Goal: Task Accomplishment & Management: Complete application form

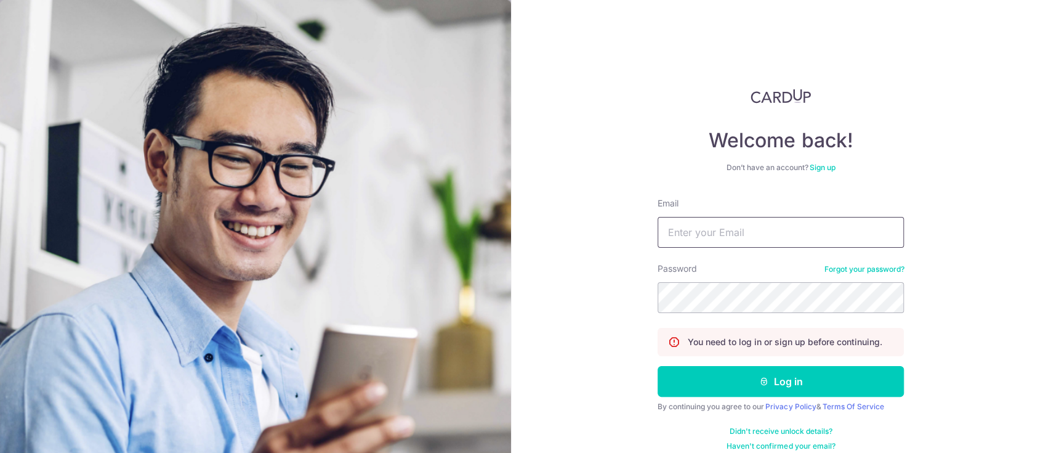
click at [774, 233] on input "Email" at bounding box center [781, 232] width 246 height 31
type input "jane@ngs.com.sg"
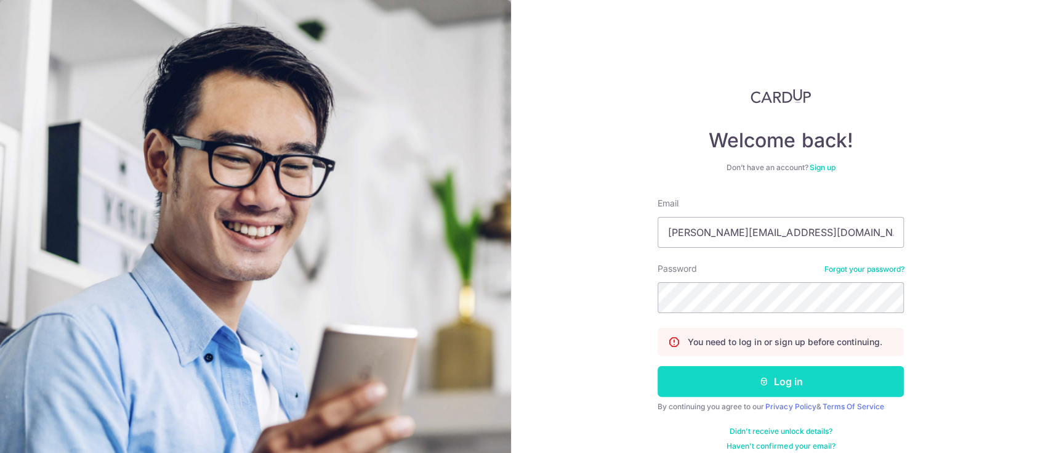
click at [787, 390] on button "Log in" at bounding box center [781, 381] width 246 height 31
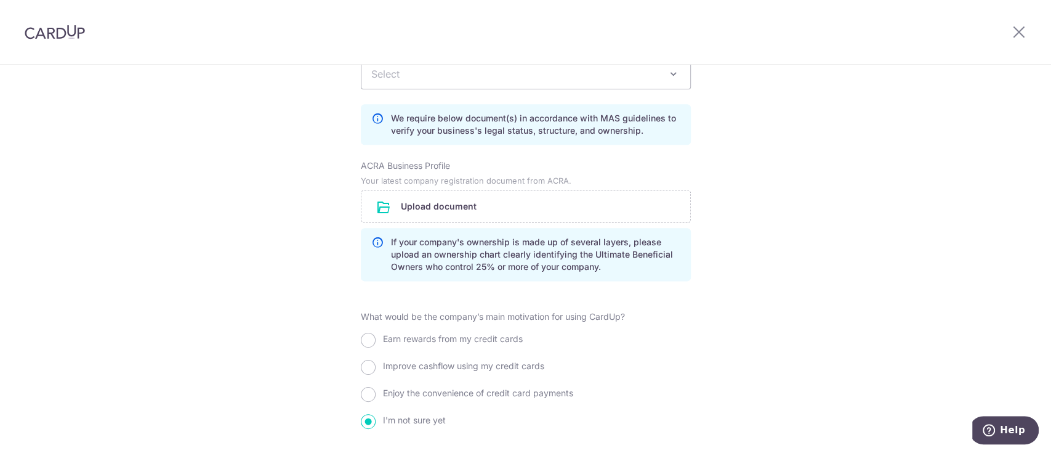
scroll to position [852, 0]
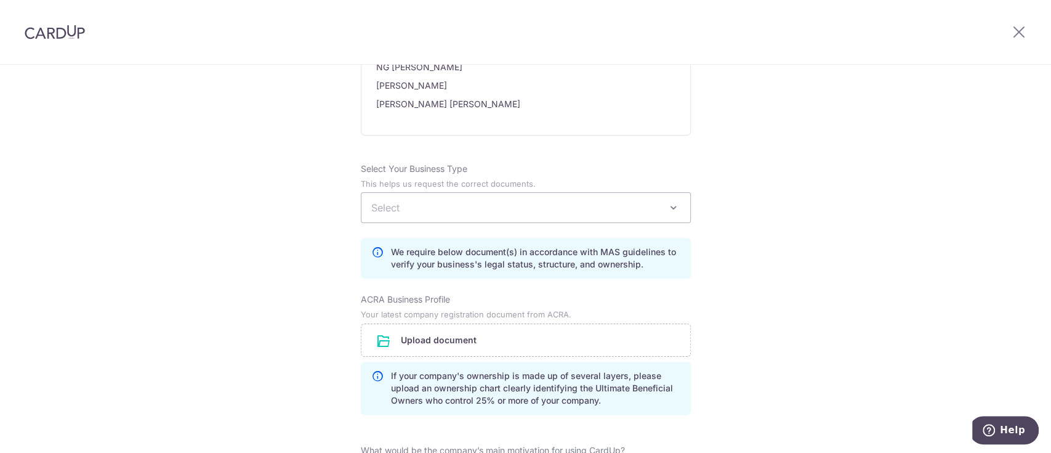
click at [520, 201] on span "Select" at bounding box center [526, 208] width 329 height 30
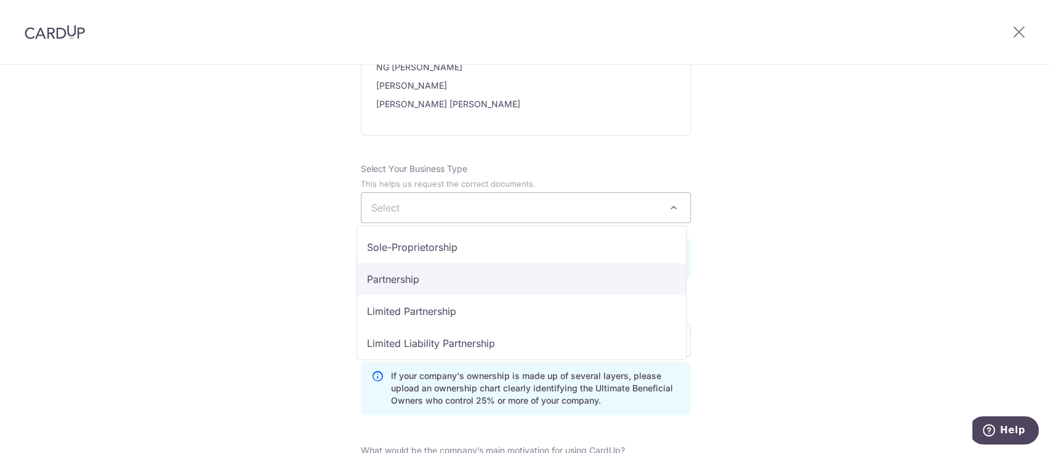
scroll to position [101, 0]
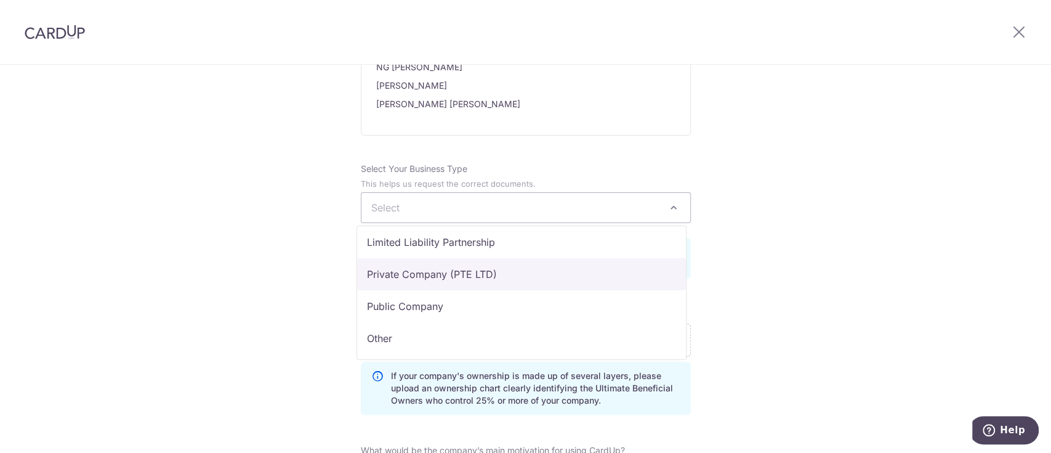
select select "Private Company (PTE LTD)"
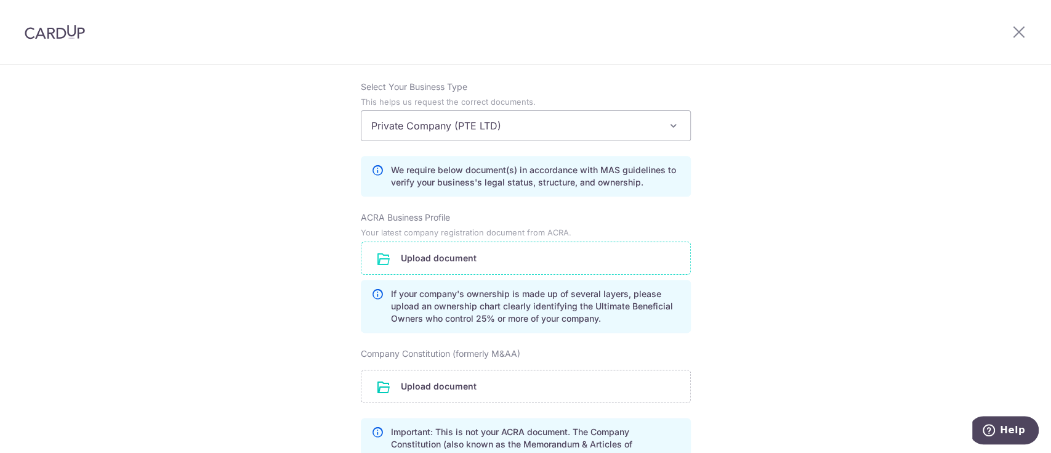
scroll to position [1016, 0]
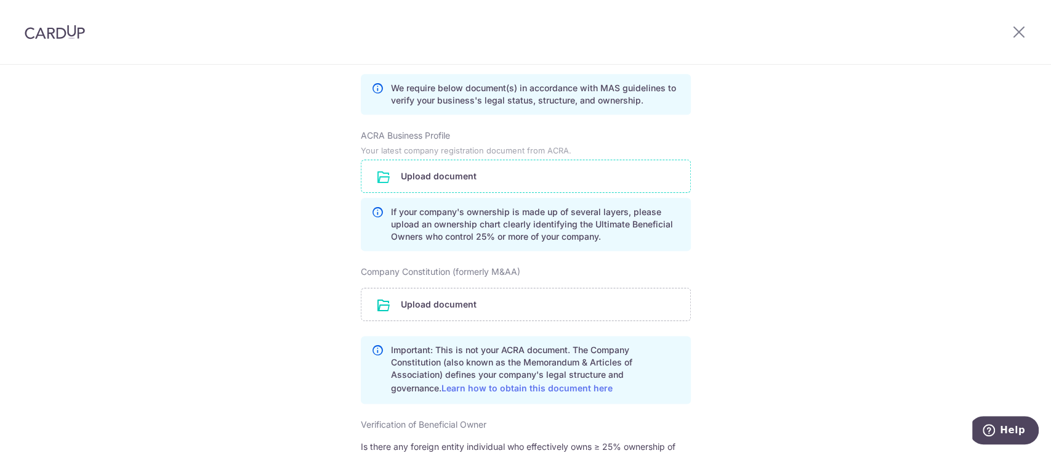
click at [526, 176] on input "file" at bounding box center [526, 176] width 329 height 32
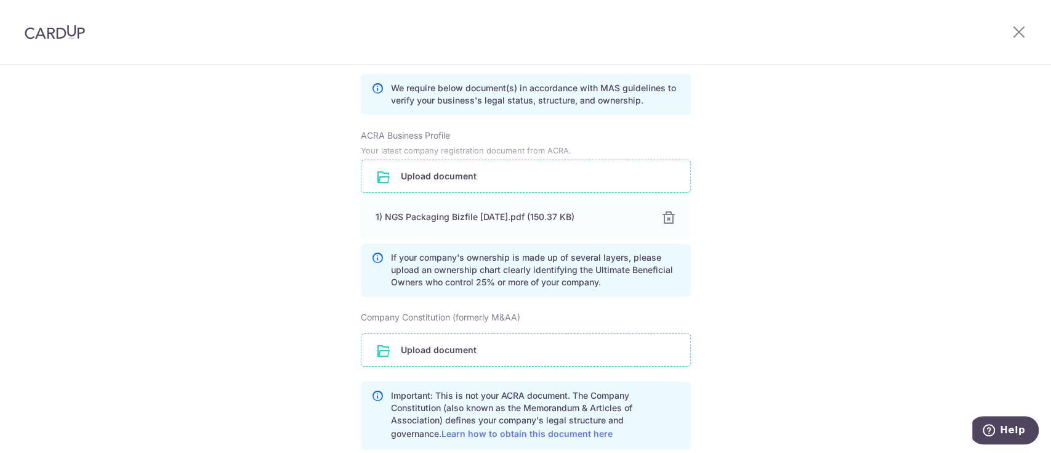
click at [486, 345] on input "file" at bounding box center [526, 350] width 329 height 32
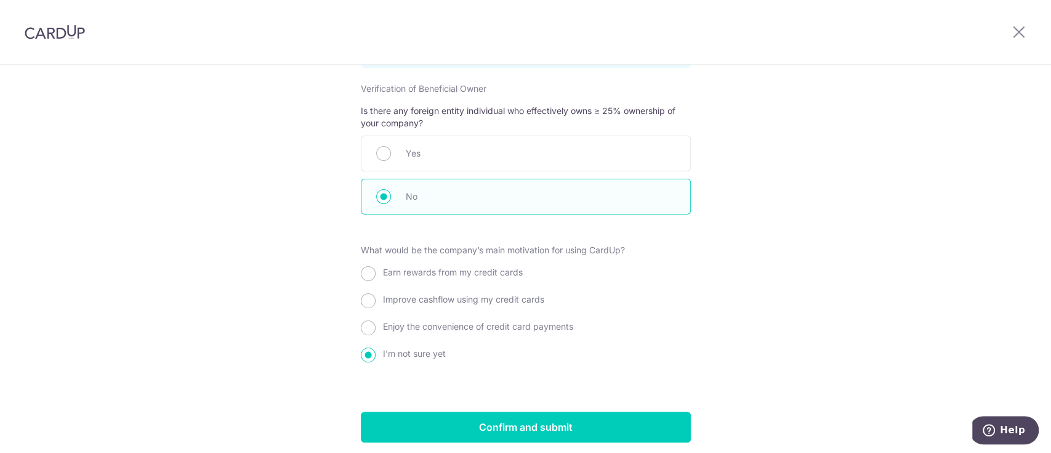
scroll to position [1488, 0]
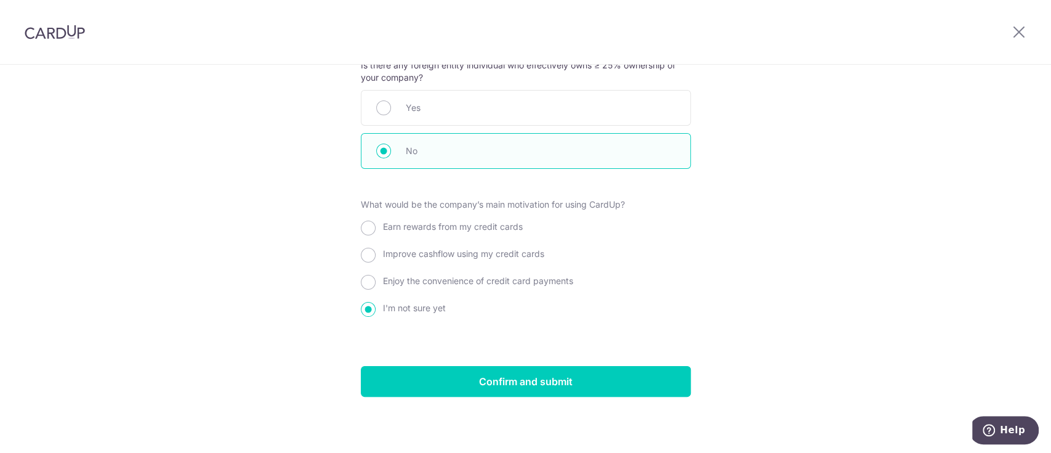
click at [450, 279] on span "Enjoy the convenience of credit card payments" at bounding box center [478, 280] width 190 height 10
click at [376, 279] on input "Enjoy the convenience of credit card payments" at bounding box center [368, 282] width 15 height 15
radio input "true"
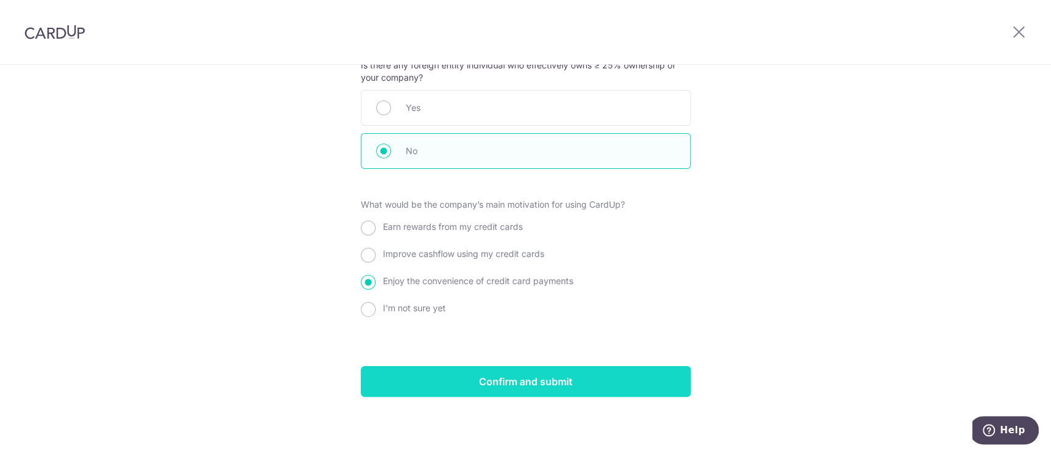
click at [481, 374] on input "Confirm and submit" at bounding box center [526, 381] width 330 height 31
